Goal: Information Seeking & Learning: Learn about a topic

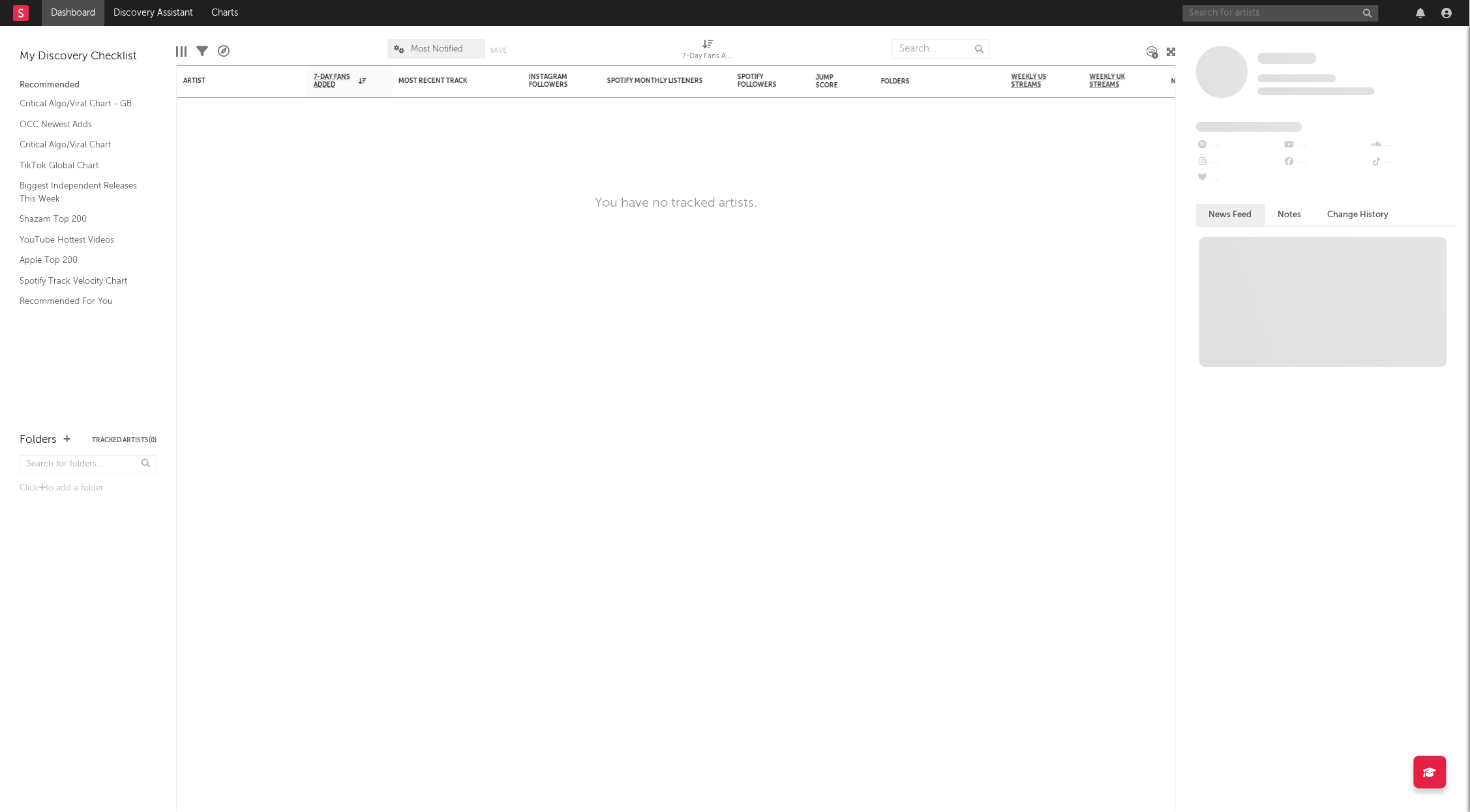
click at [1252, 13] on input "text" at bounding box center [1281, 13] width 196 height 16
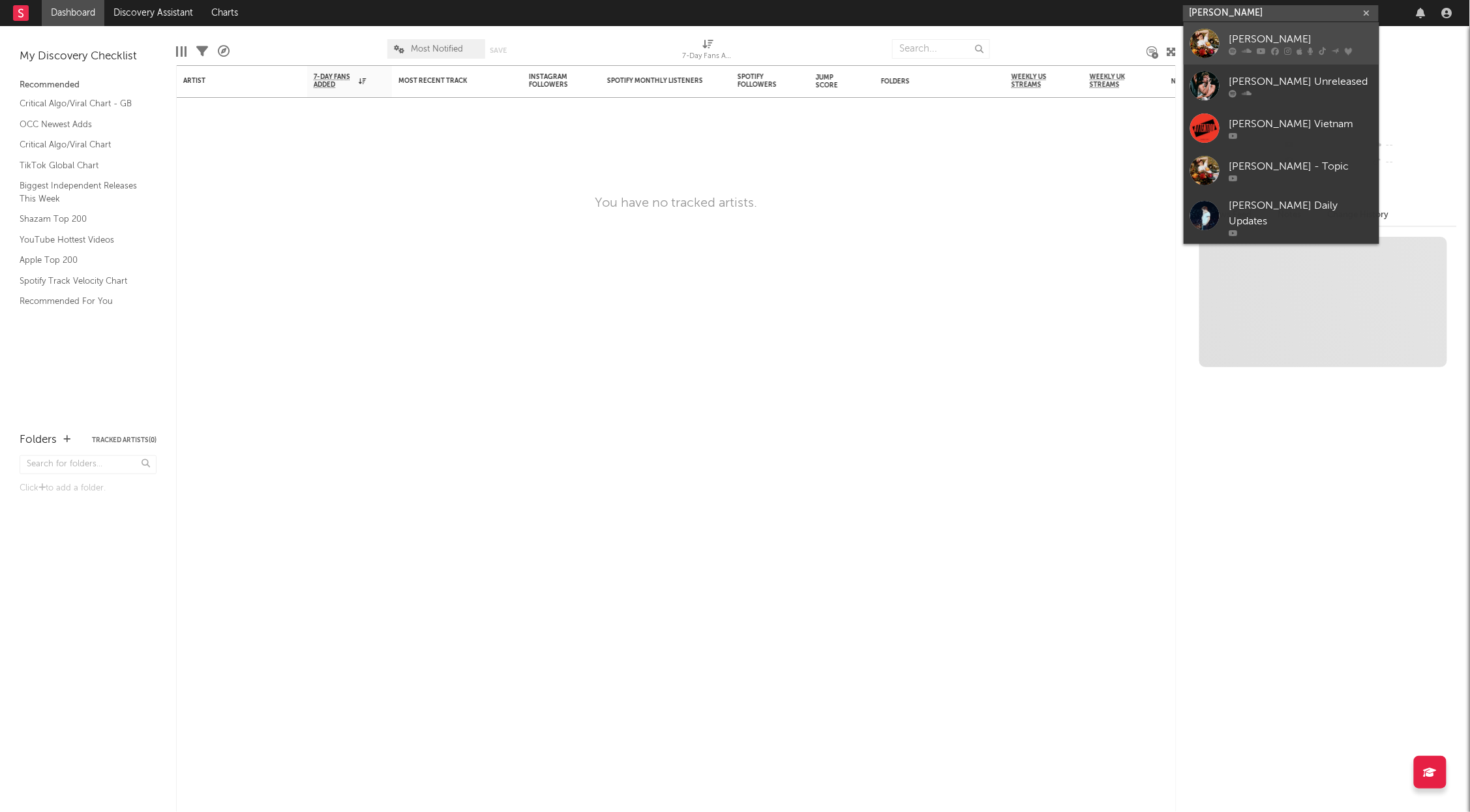
type input "[PERSON_NAME]"
click at [1198, 47] on div at bounding box center [1205, 43] width 29 height 29
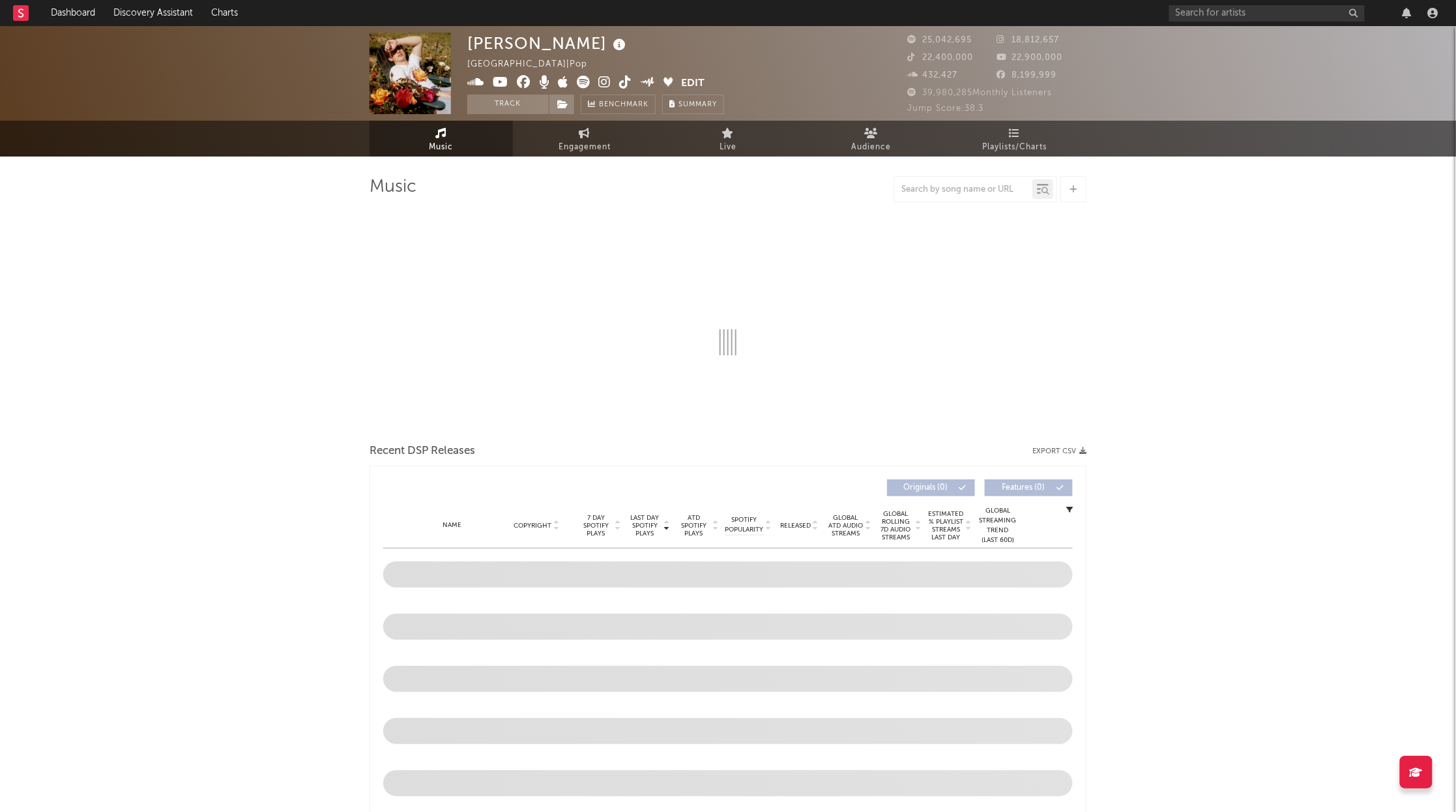
select select "6m"
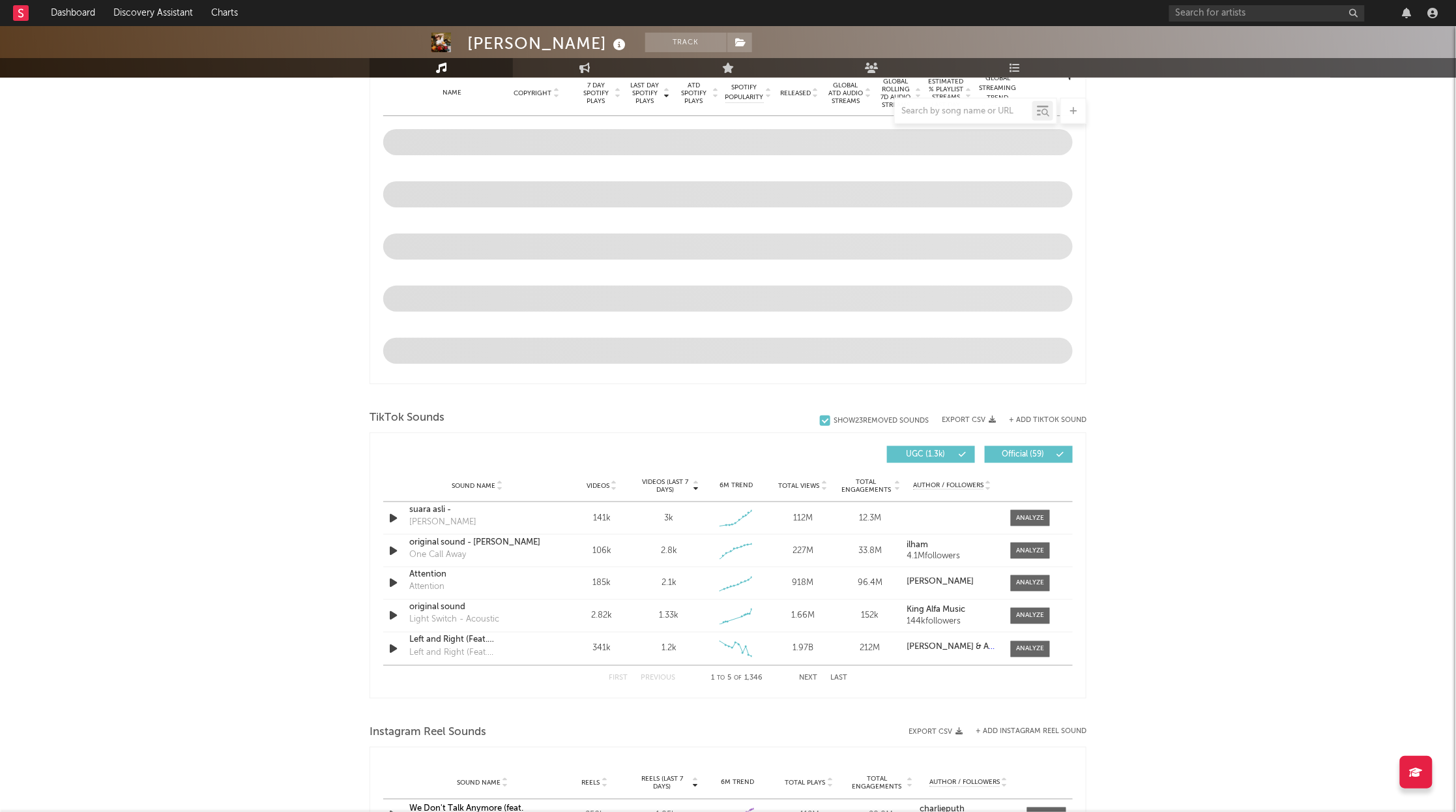
scroll to position [537, 0]
click at [1021, 579] on div at bounding box center [1030, 581] width 28 height 10
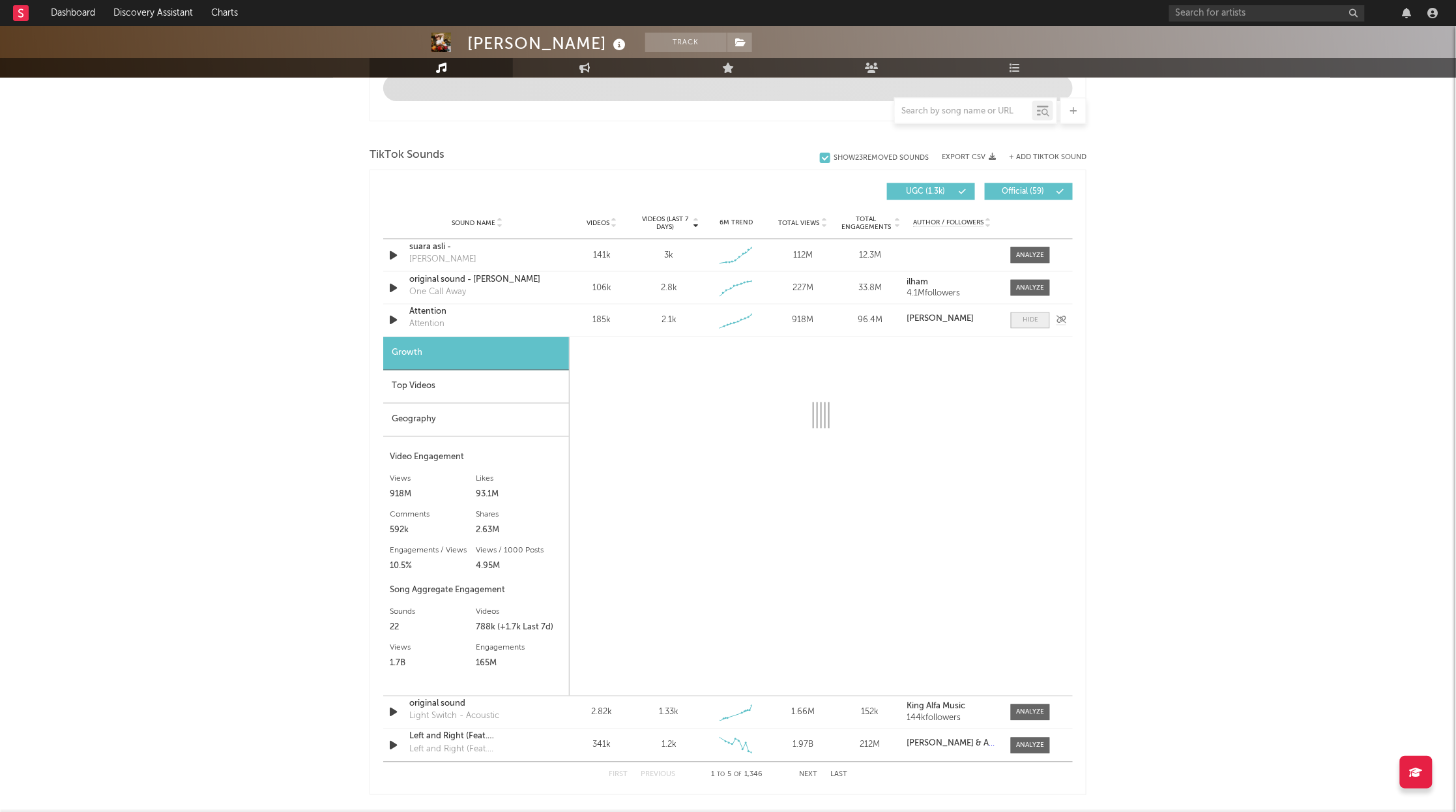
scroll to position [798, 0]
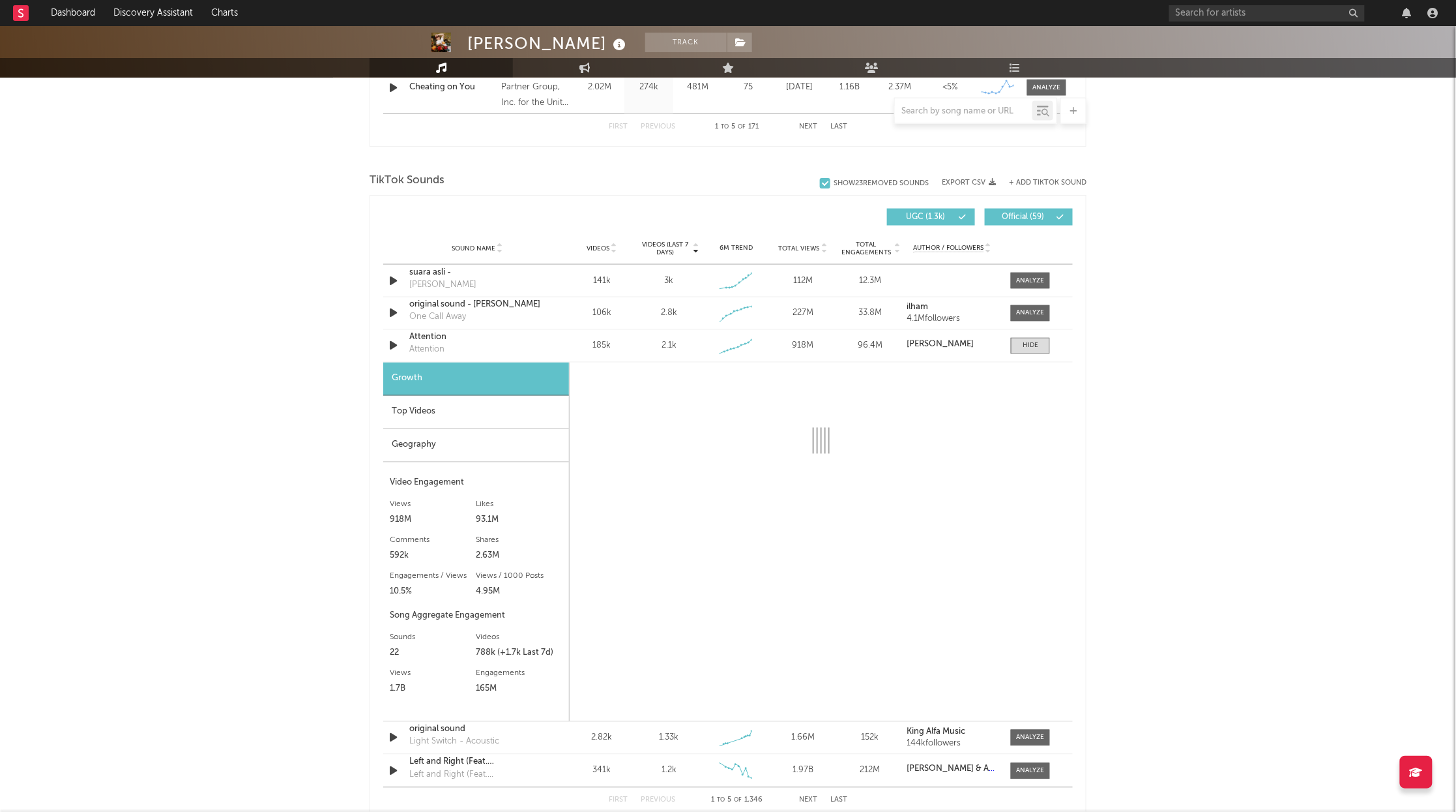
click at [422, 451] on div "Geography" at bounding box center [476, 445] width 185 height 33
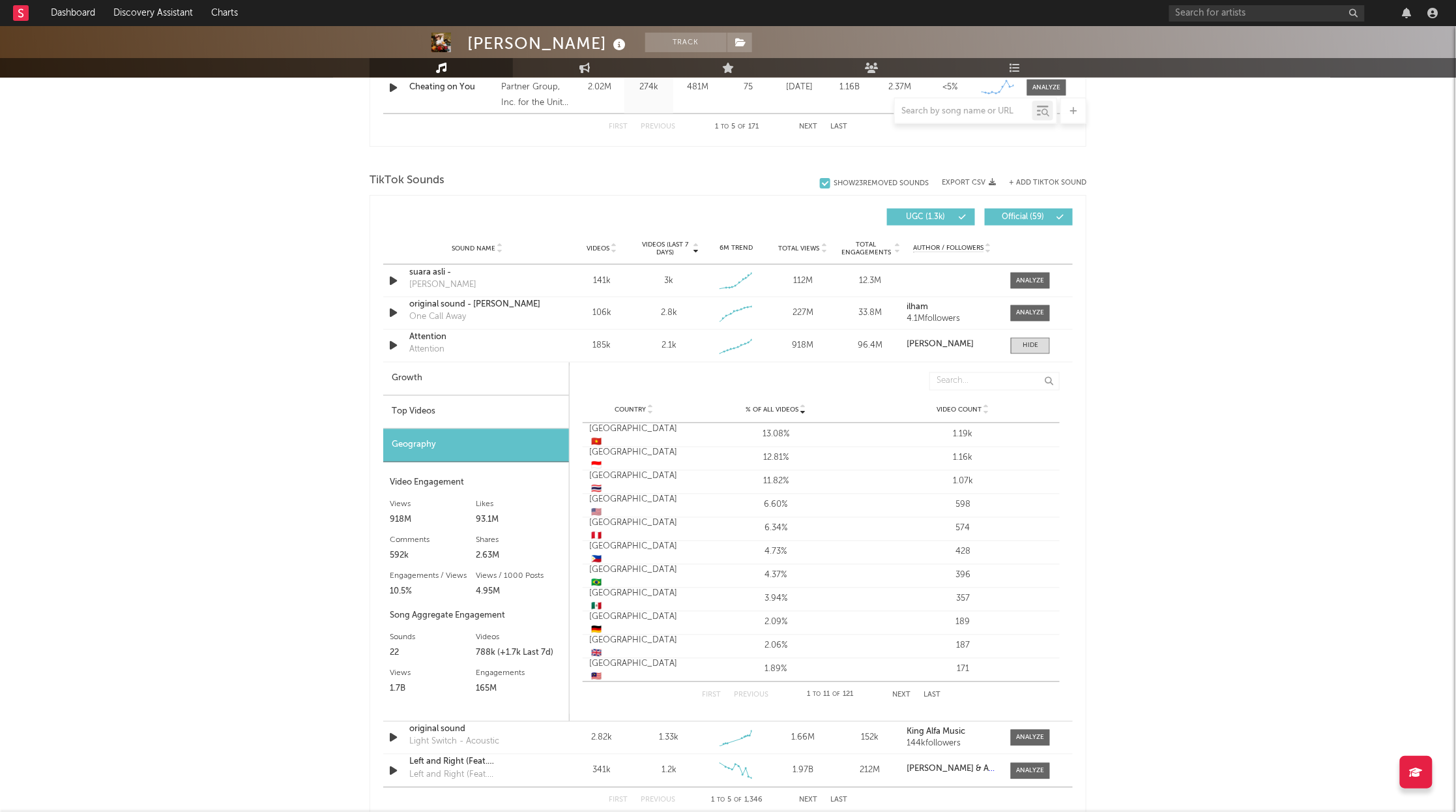
click at [425, 414] on div "Top Videos" at bounding box center [476, 412] width 185 height 33
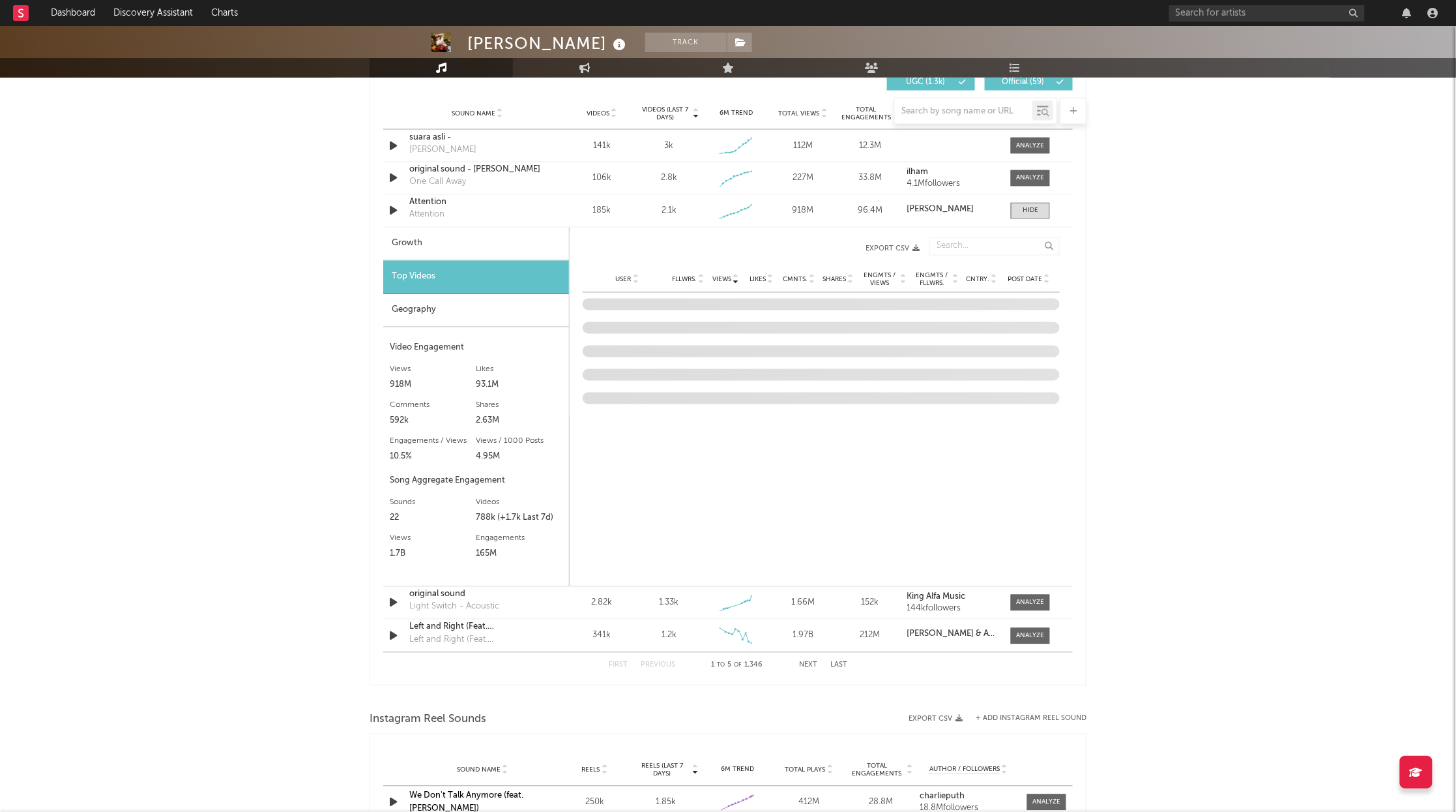
scroll to position [936, 0]
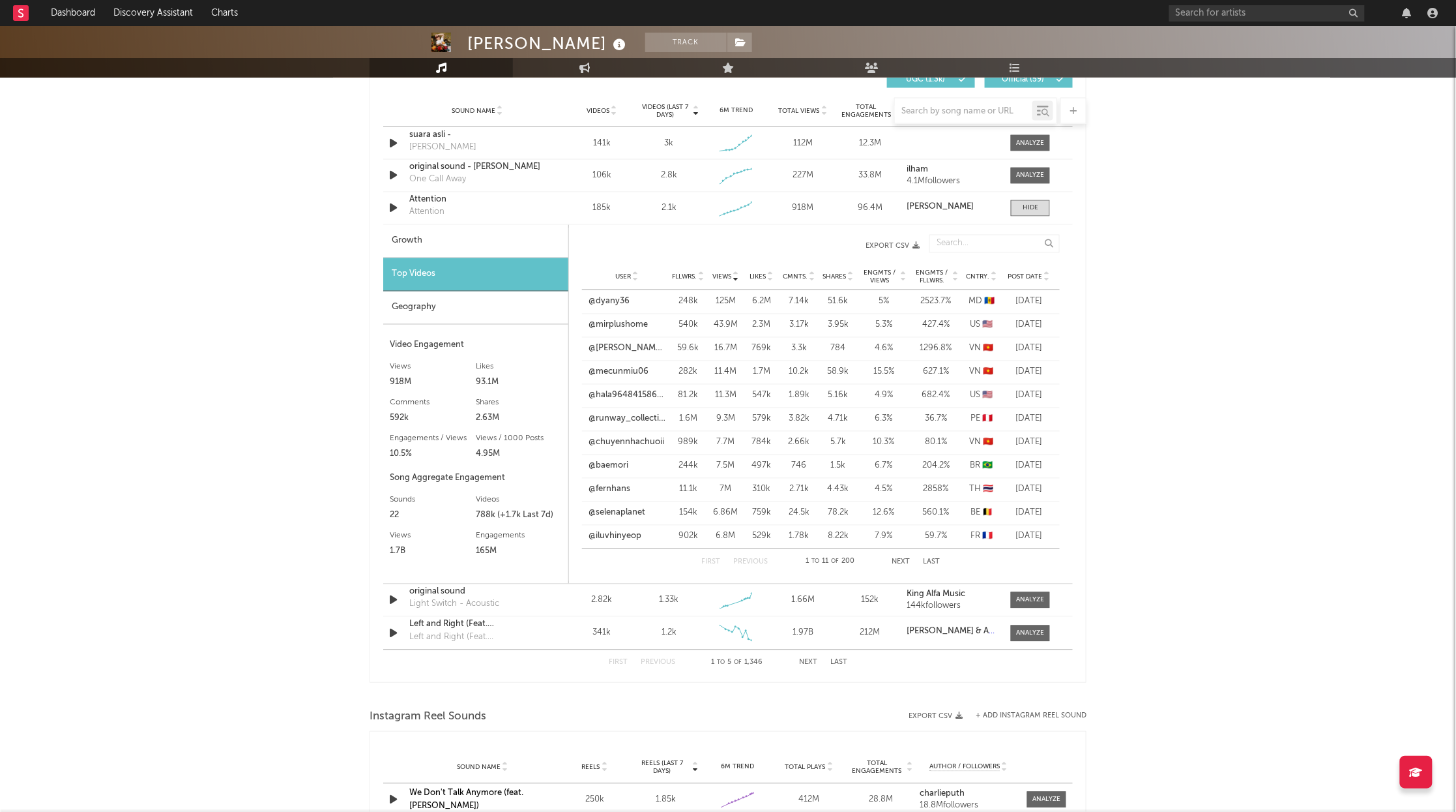
click at [987, 280] on span "Cntry." at bounding box center [978, 276] width 23 height 8
click at [926, 562] on button "Last" at bounding box center [933, 562] width 17 height 7
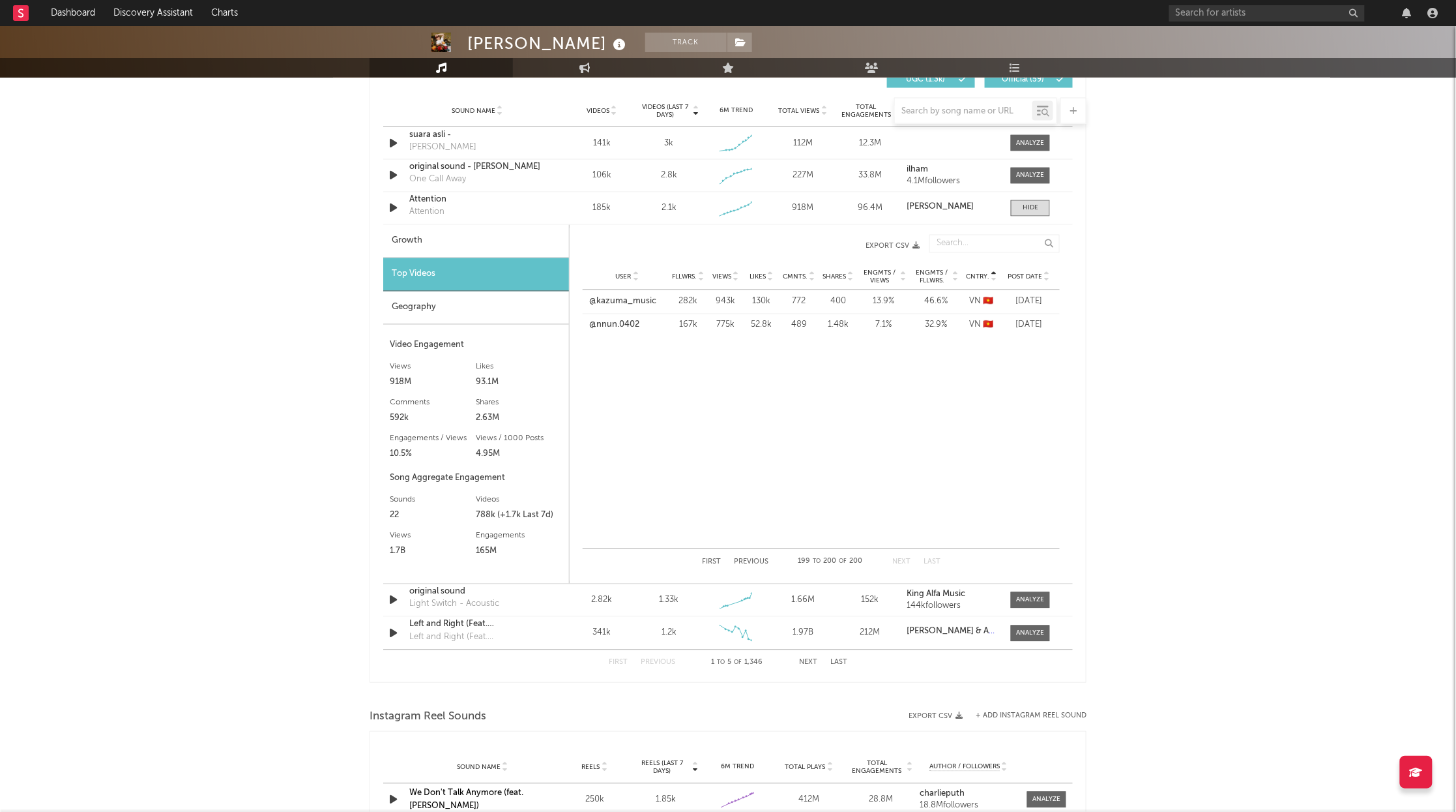
click at [756, 562] on button "Previous" at bounding box center [751, 562] width 35 height 7
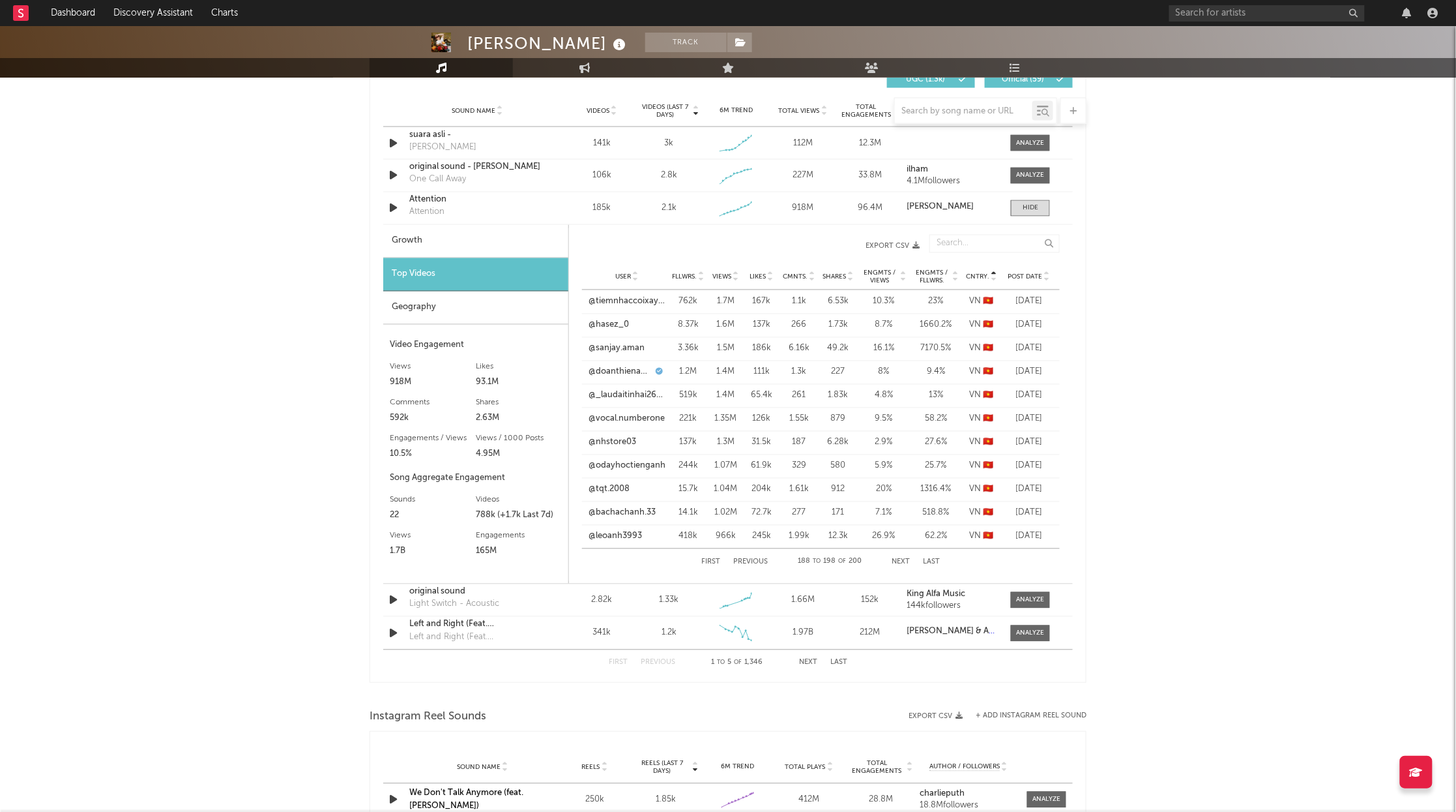
click at [756, 562] on button "Previous" at bounding box center [751, 562] width 35 height 7
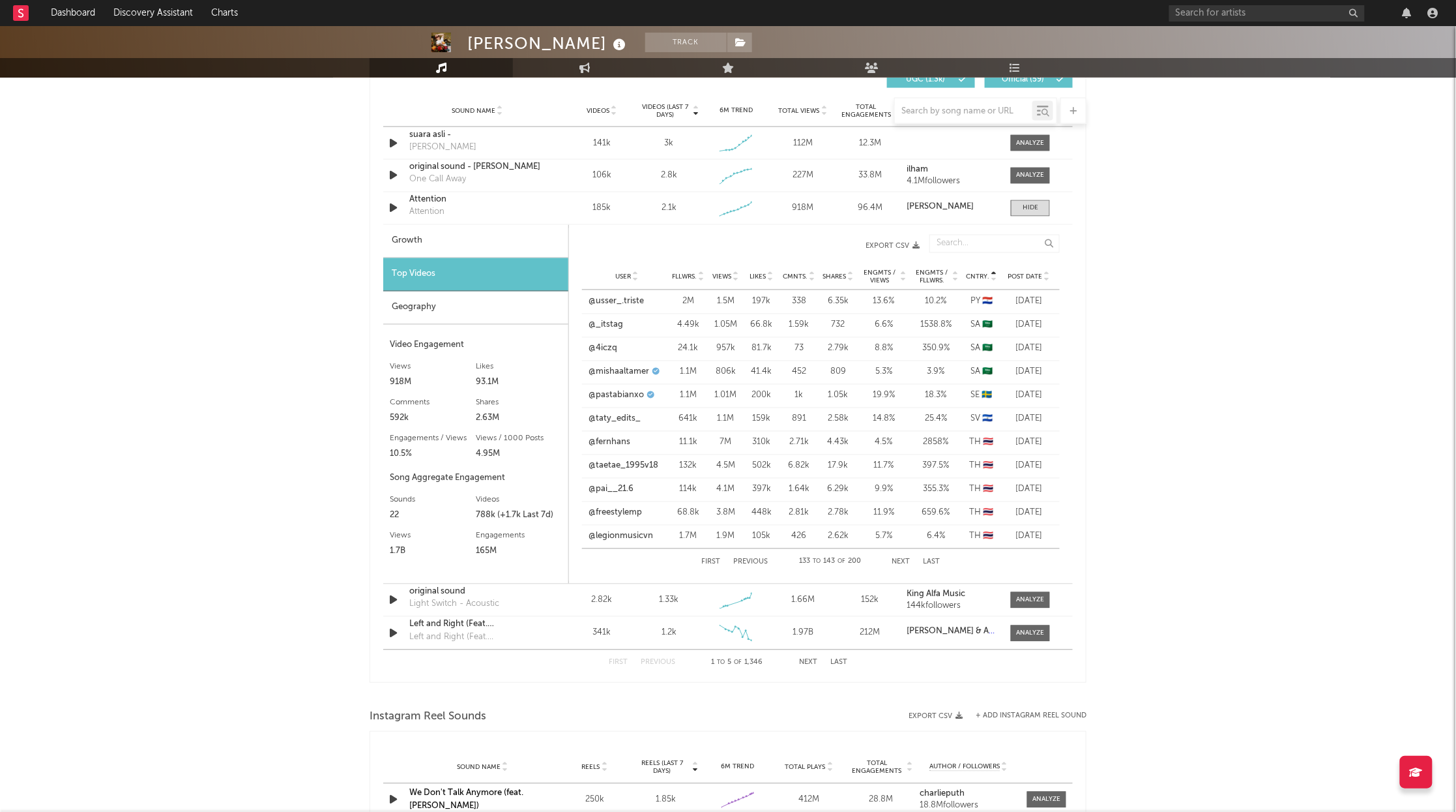
click at [756, 562] on button "Previous" at bounding box center [751, 562] width 35 height 7
click at [902, 562] on button "Next" at bounding box center [901, 562] width 18 height 7
click at [901, 562] on button "Next" at bounding box center [901, 562] width 18 height 7
click at [1039, 277] on span "Post Date" at bounding box center [1025, 276] width 35 height 8
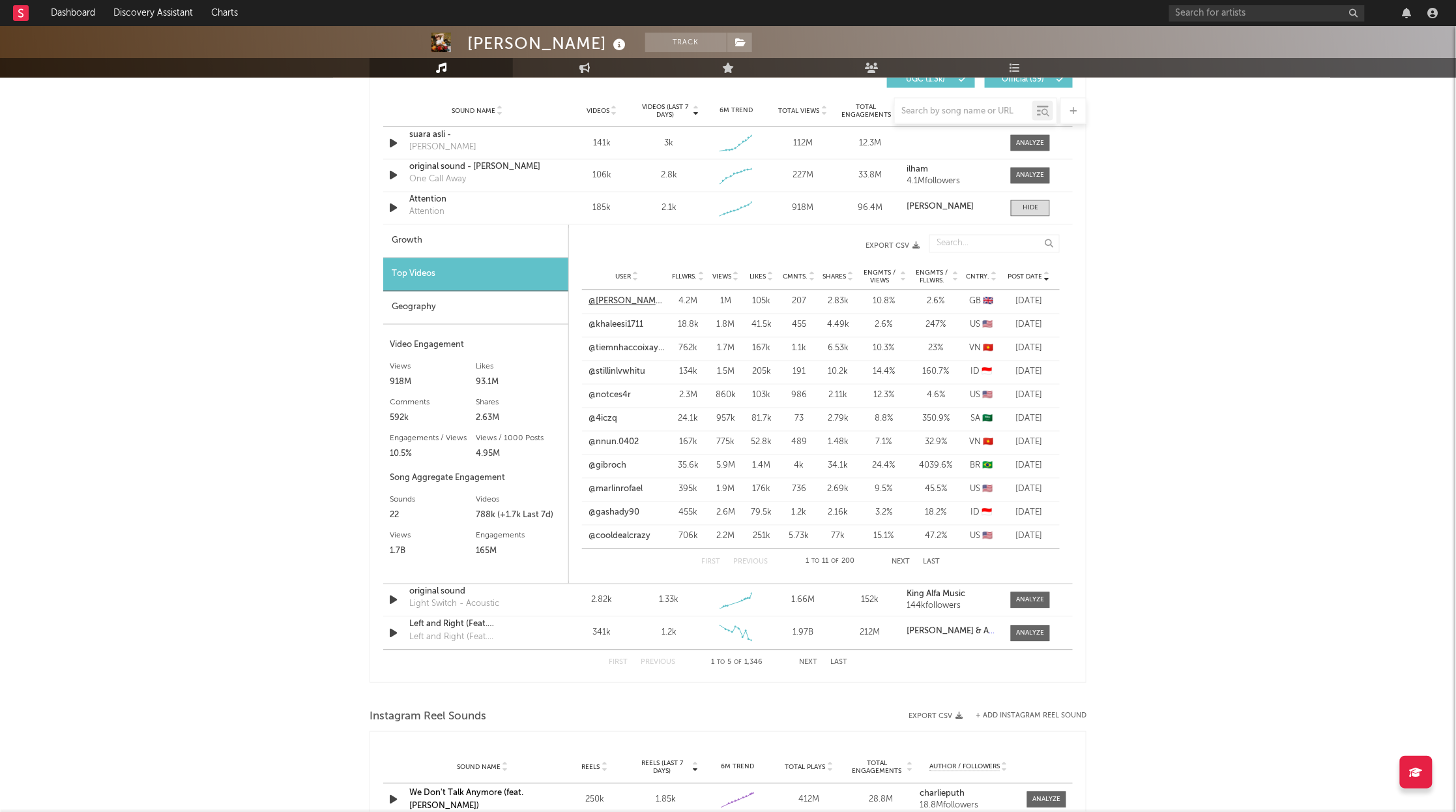
click at [621, 301] on link "@[PERSON_NAME].adams1" at bounding box center [627, 302] width 77 height 13
click at [614, 328] on link "@khaleesi1711" at bounding box center [615, 325] width 55 height 13
click at [638, 351] on link "@tiemnhaccoixaygio" at bounding box center [627, 348] width 77 height 13
click at [628, 373] on link "@stillinlvwhitu" at bounding box center [616, 372] width 56 height 13
click at [480, 245] on div "Growth" at bounding box center [476, 242] width 185 height 33
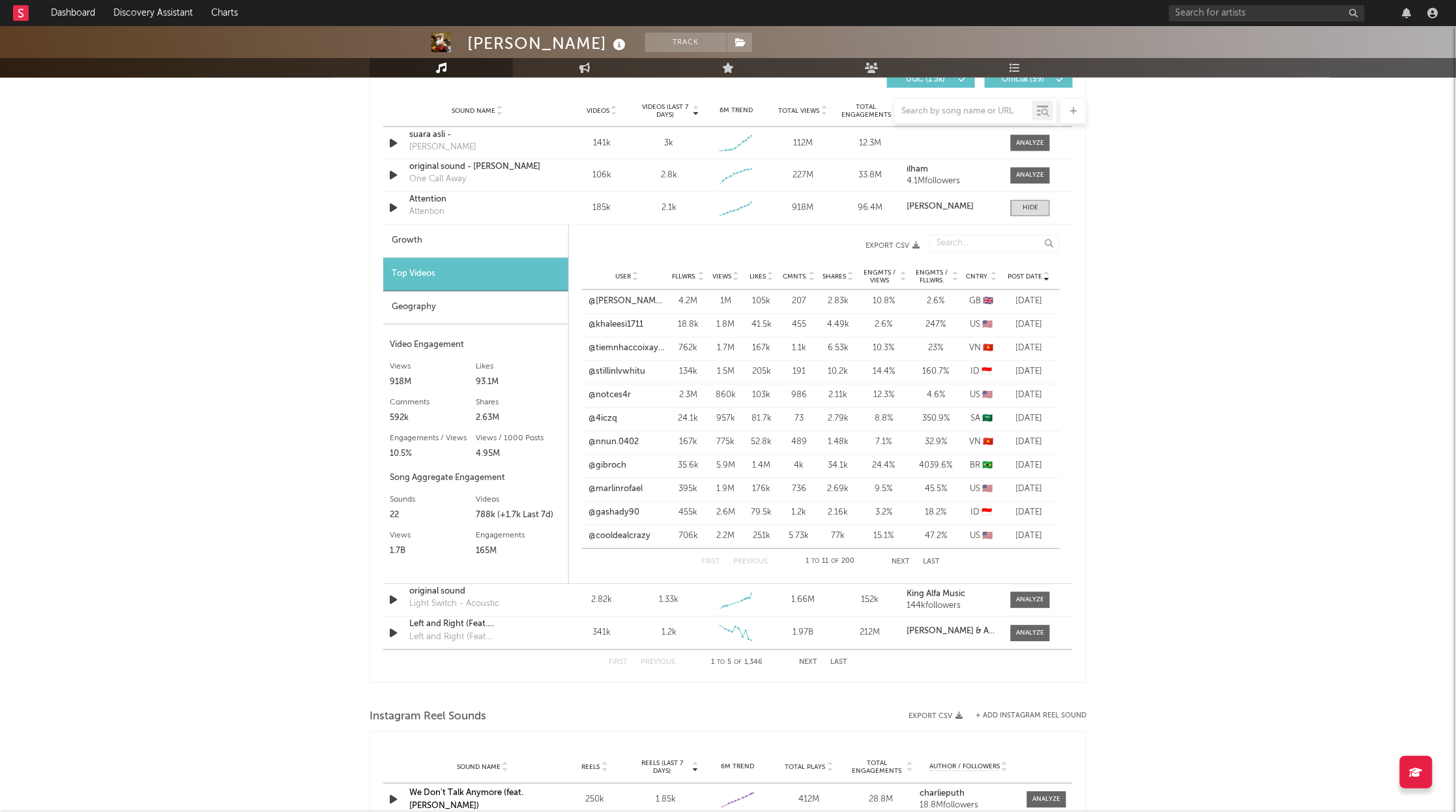
select select "6m"
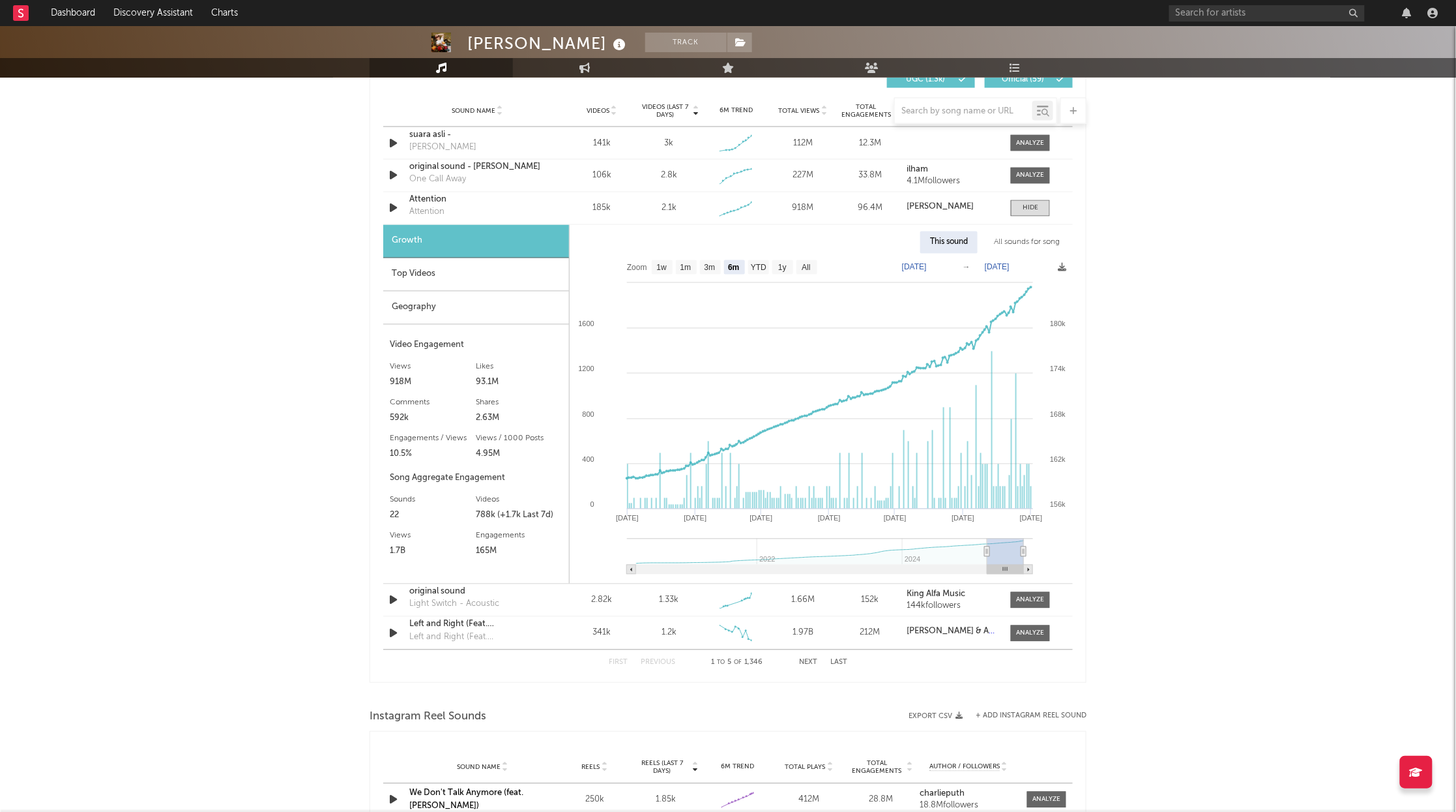
click at [520, 279] on div "Top Videos" at bounding box center [476, 275] width 185 height 33
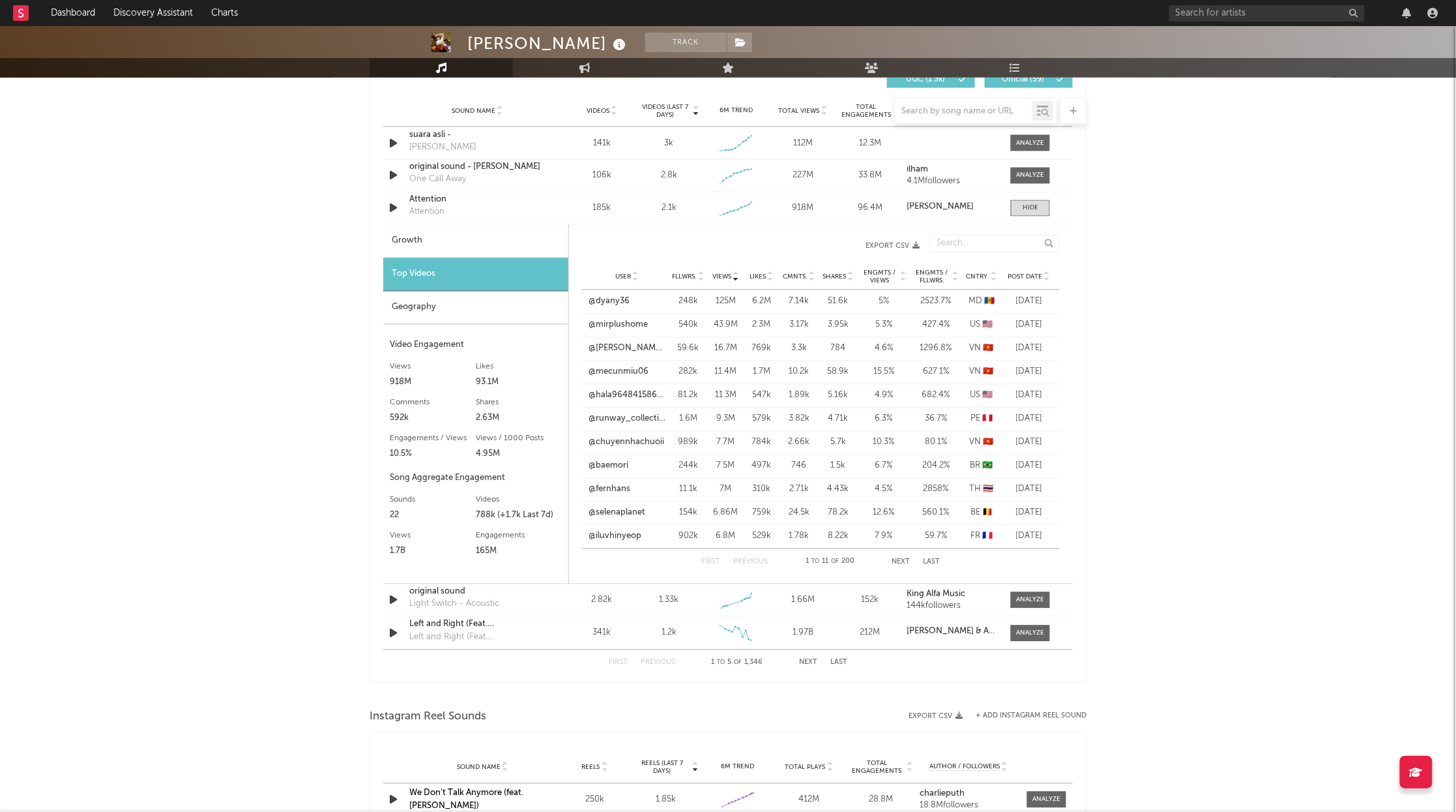
click at [1029, 273] on span "Post Date" at bounding box center [1025, 276] width 35 height 8
click at [610, 420] on link "@4iczq" at bounding box center [602, 419] width 29 height 13
click at [614, 441] on link "@nnun.0402" at bounding box center [614, 442] width 50 height 13
click at [615, 467] on link "@gibroch" at bounding box center [608, 465] width 38 height 13
click at [806, 664] on button "Next" at bounding box center [808, 662] width 18 height 7
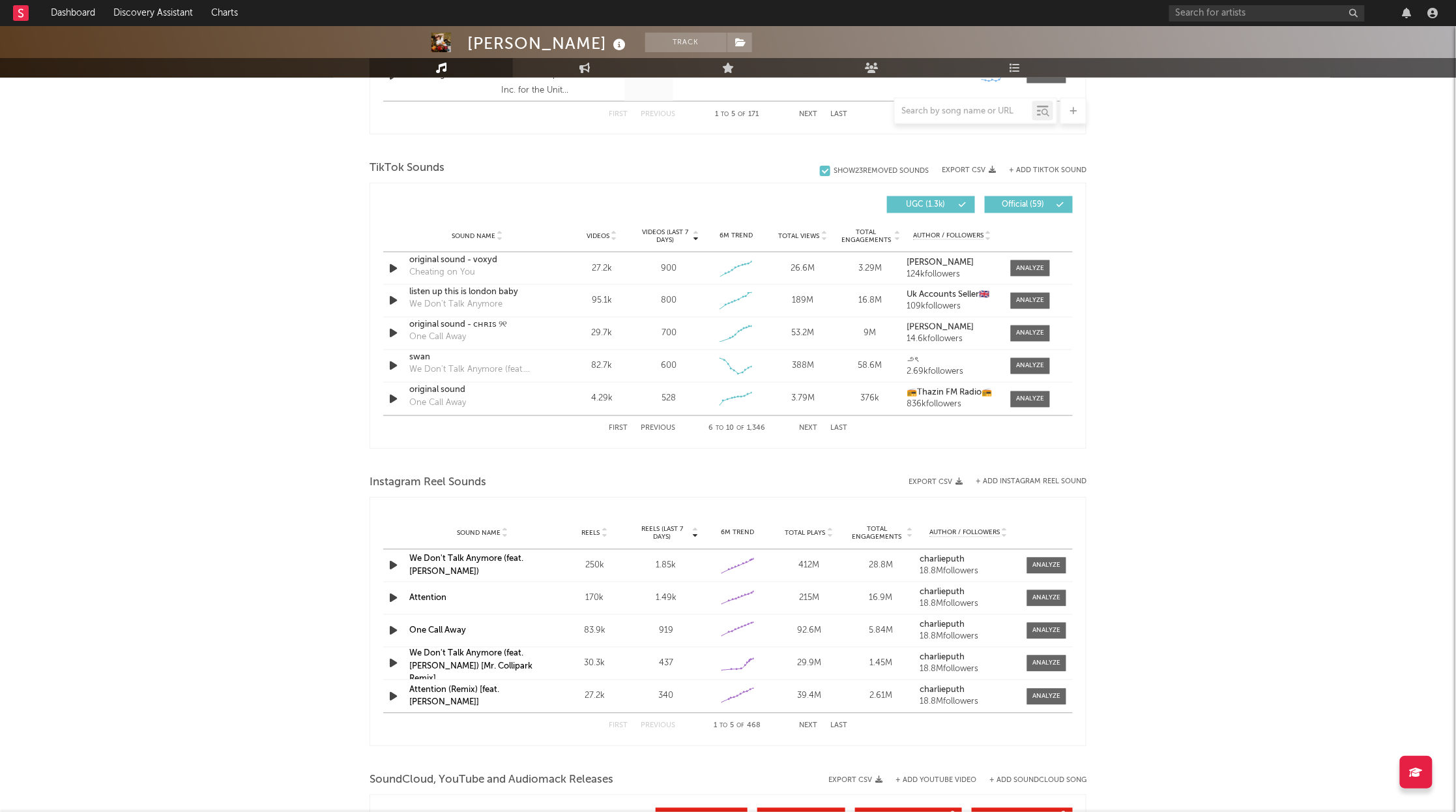
scroll to position [812, 0]
click at [811, 427] on button "Next" at bounding box center [808, 428] width 18 height 7
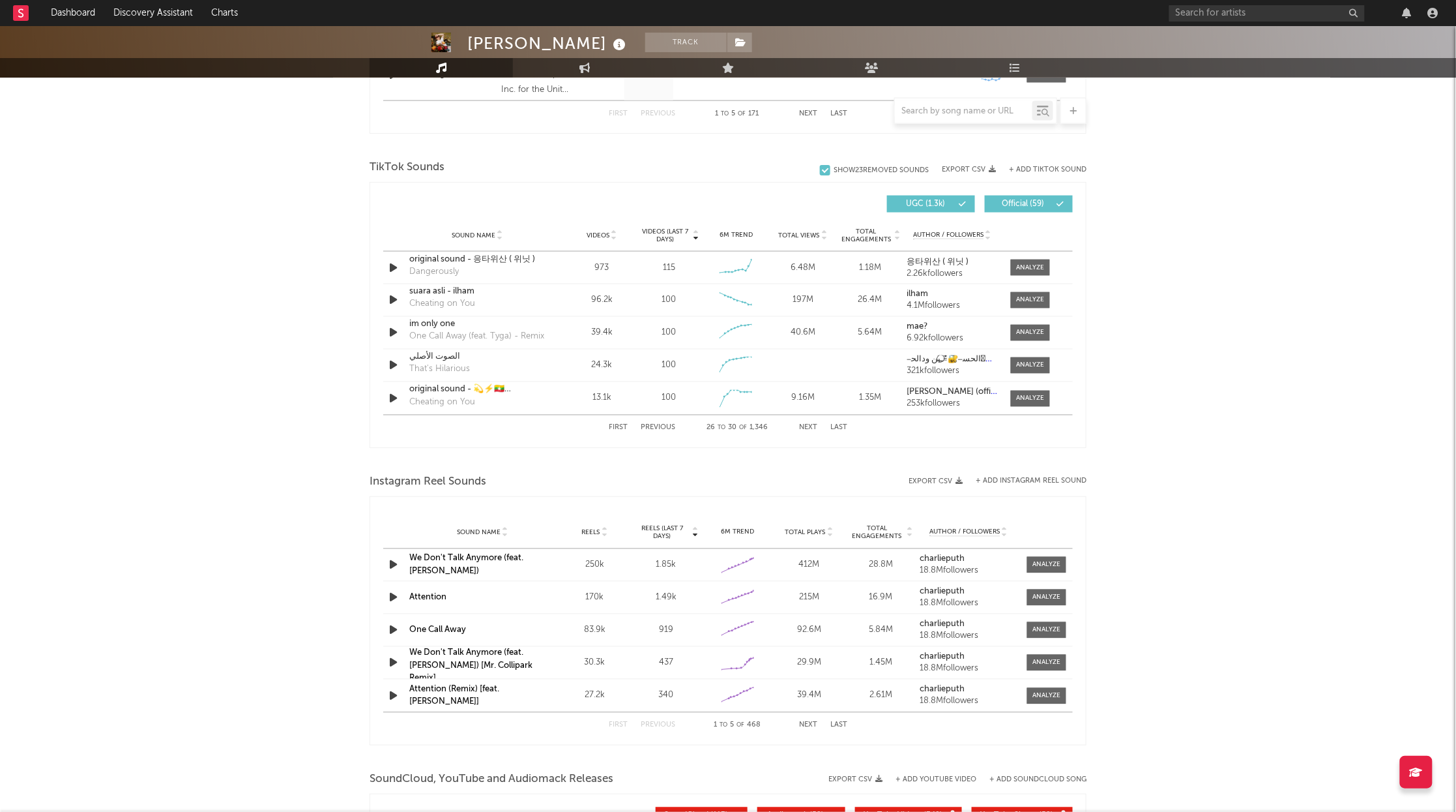
click at [811, 427] on button "Next" at bounding box center [808, 428] width 18 height 7
